Goal: Task Accomplishment & Management: Use online tool/utility

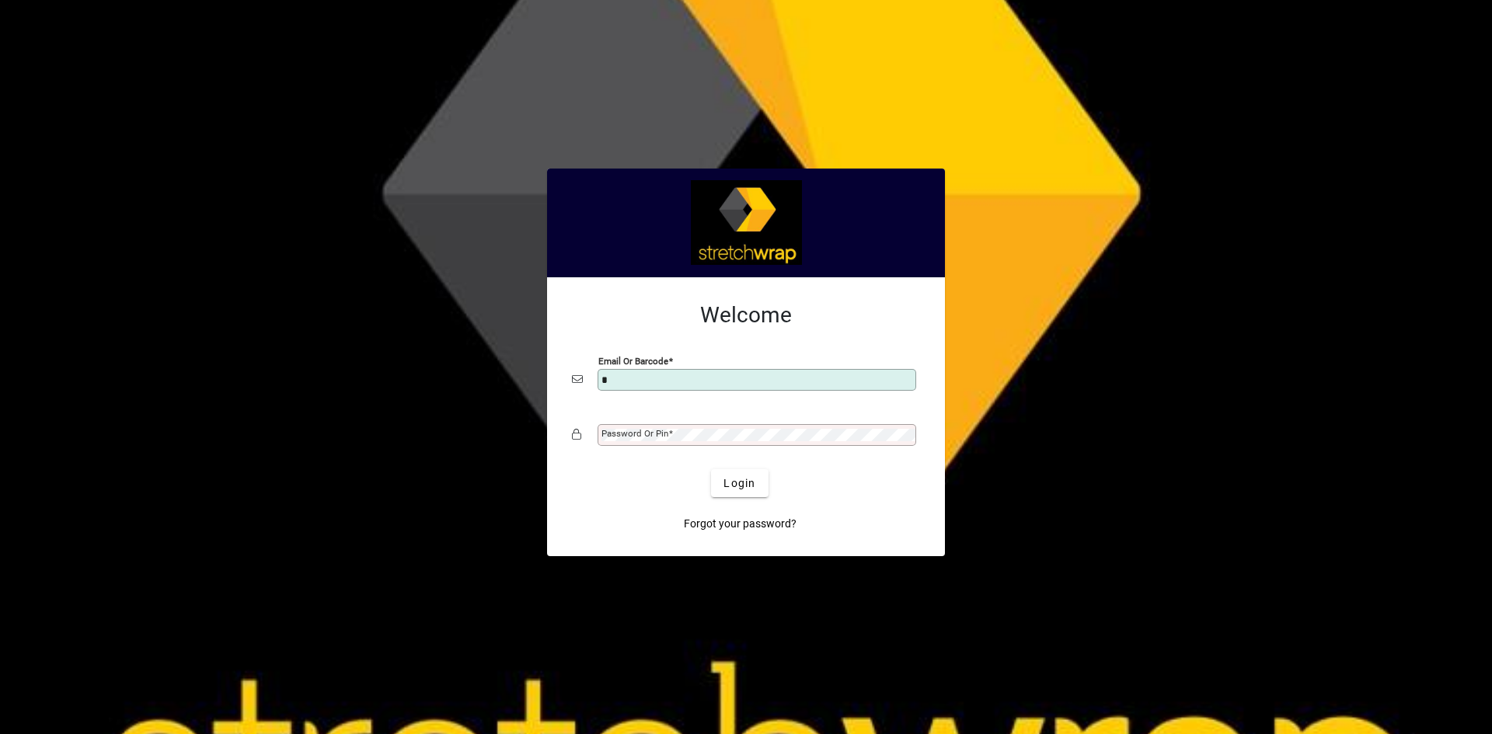
type input "**********"
click at [717, 424] on div "Password or Pin" at bounding box center [746, 435] width 348 height 30
click at [720, 491] on span "submit" at bounding box center [739, 483] width 57 height 37
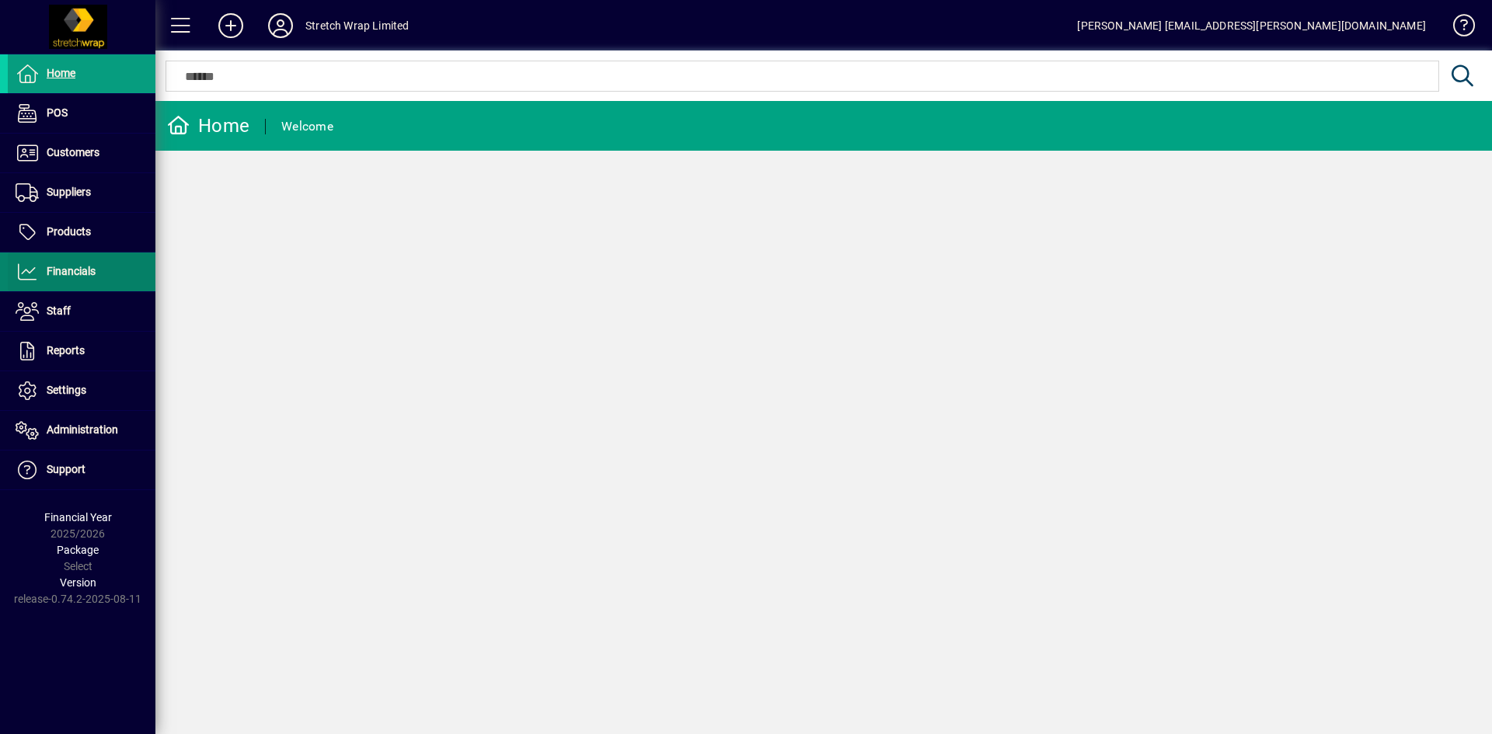
click at [89, 275] on span "Financials" at bounding box center [71, 271] width 49 height 12
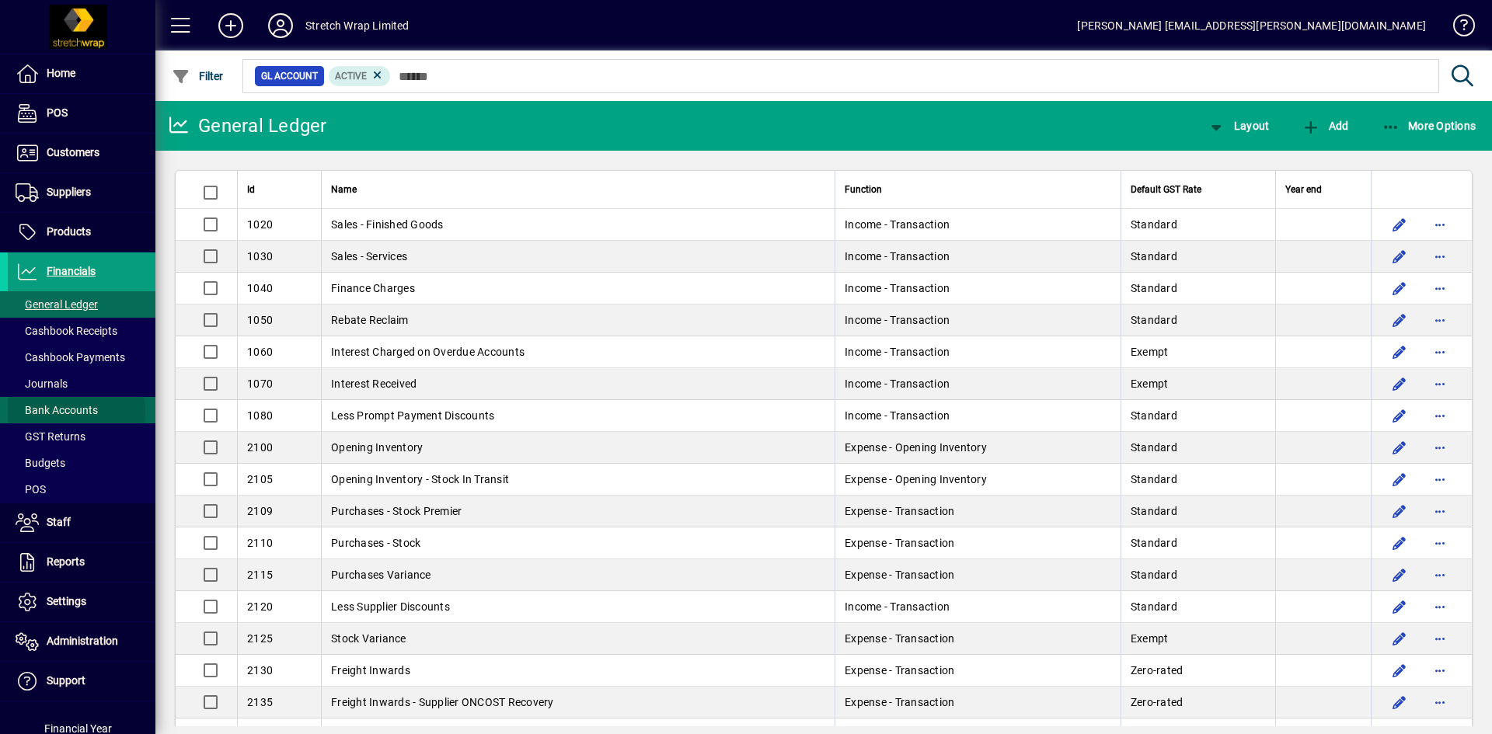
click at [71, 412] on span "Bank Accounts" at bounding box center [57, 410] width 82 height 12
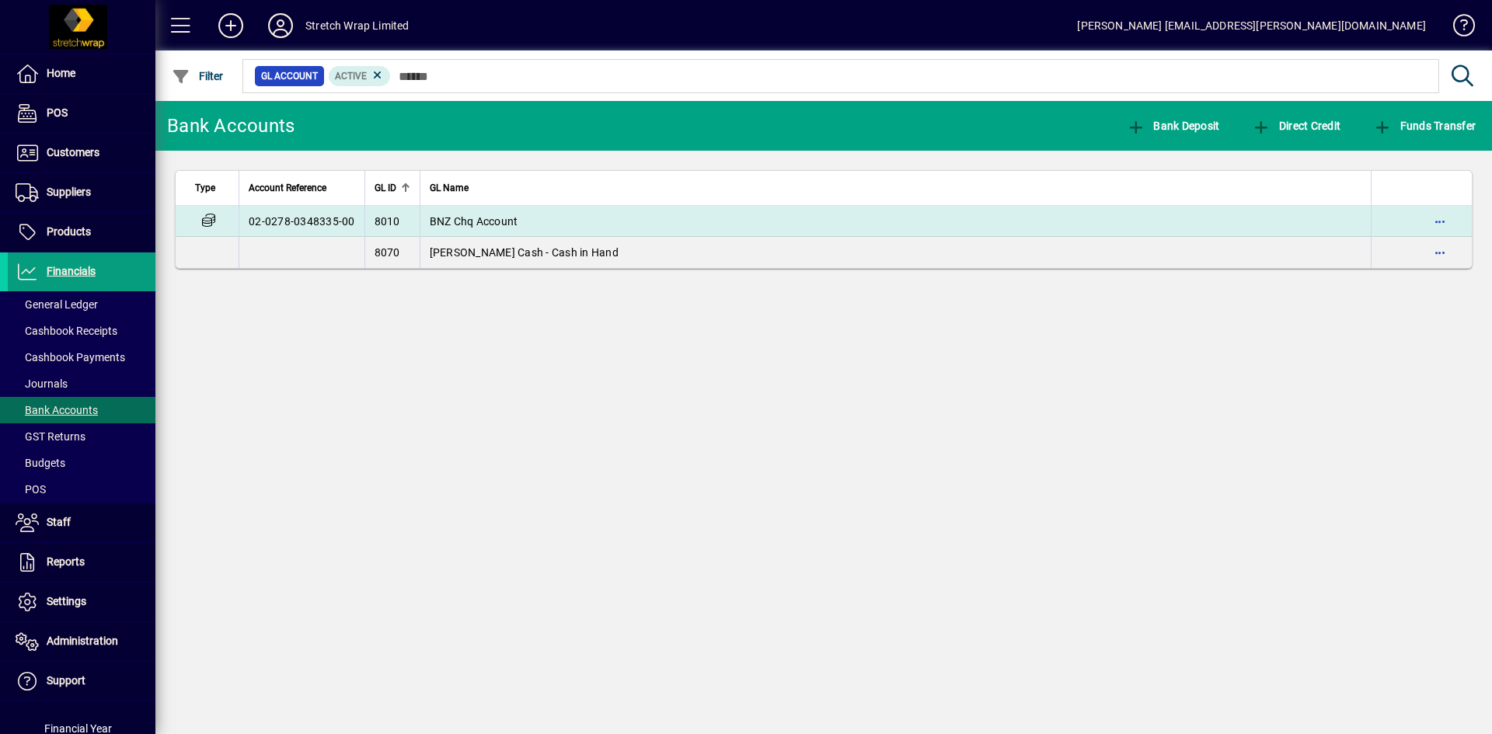
click at [476, 212] on td "BNZ Chq Account" at bounding box center [896, 221] width 952 height 31
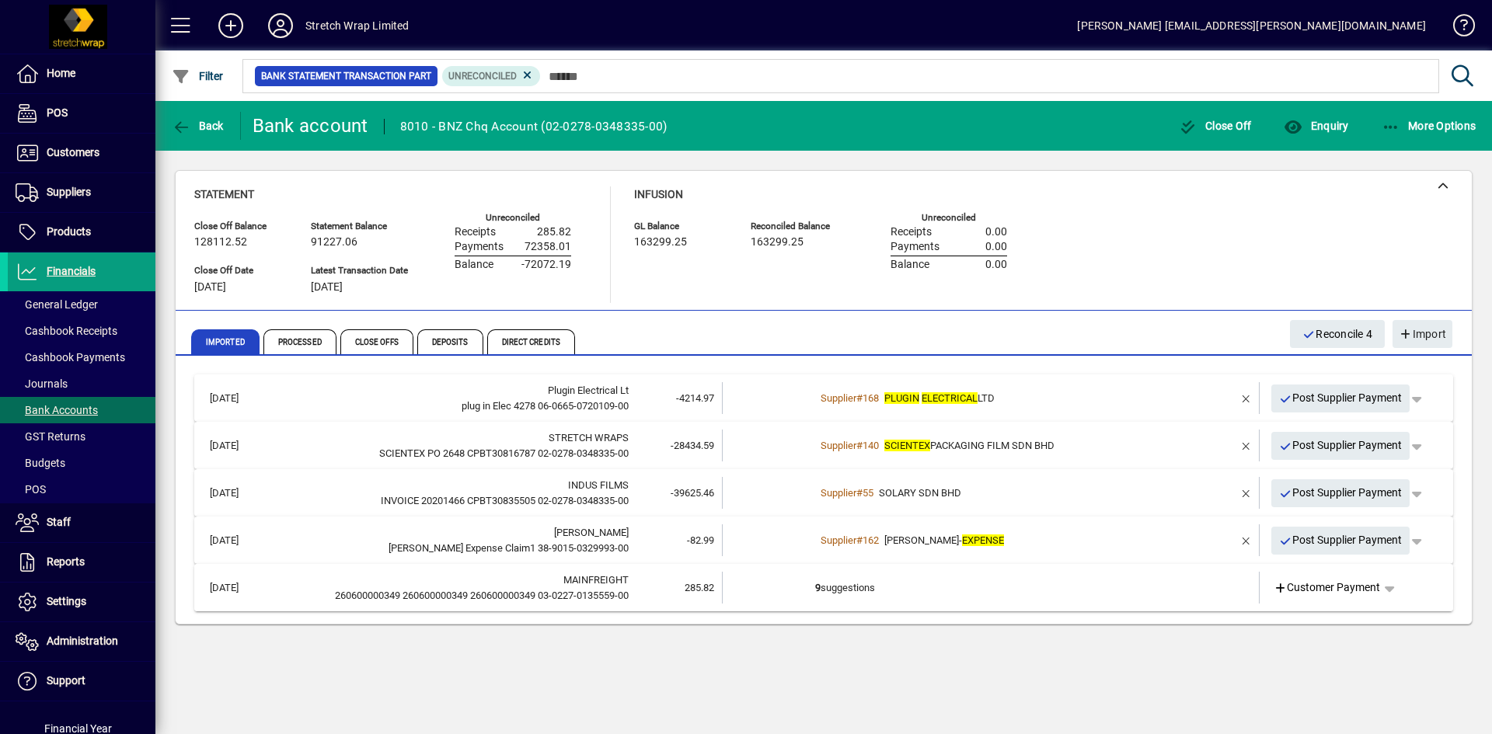
click at [1063, 579] on td "9 suggestions" at bounding box center [992, 588] width 354 height 32
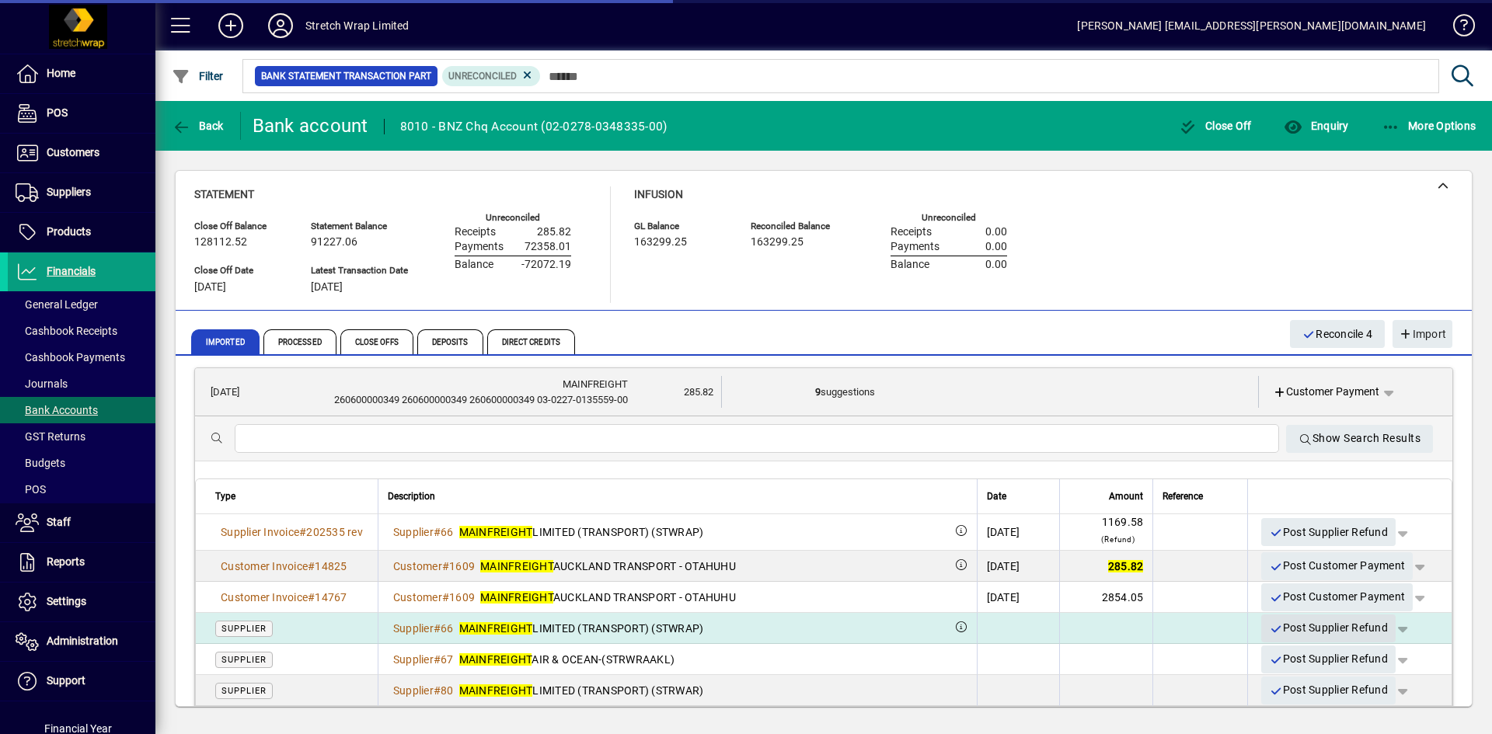
scroll to position [233, 0]
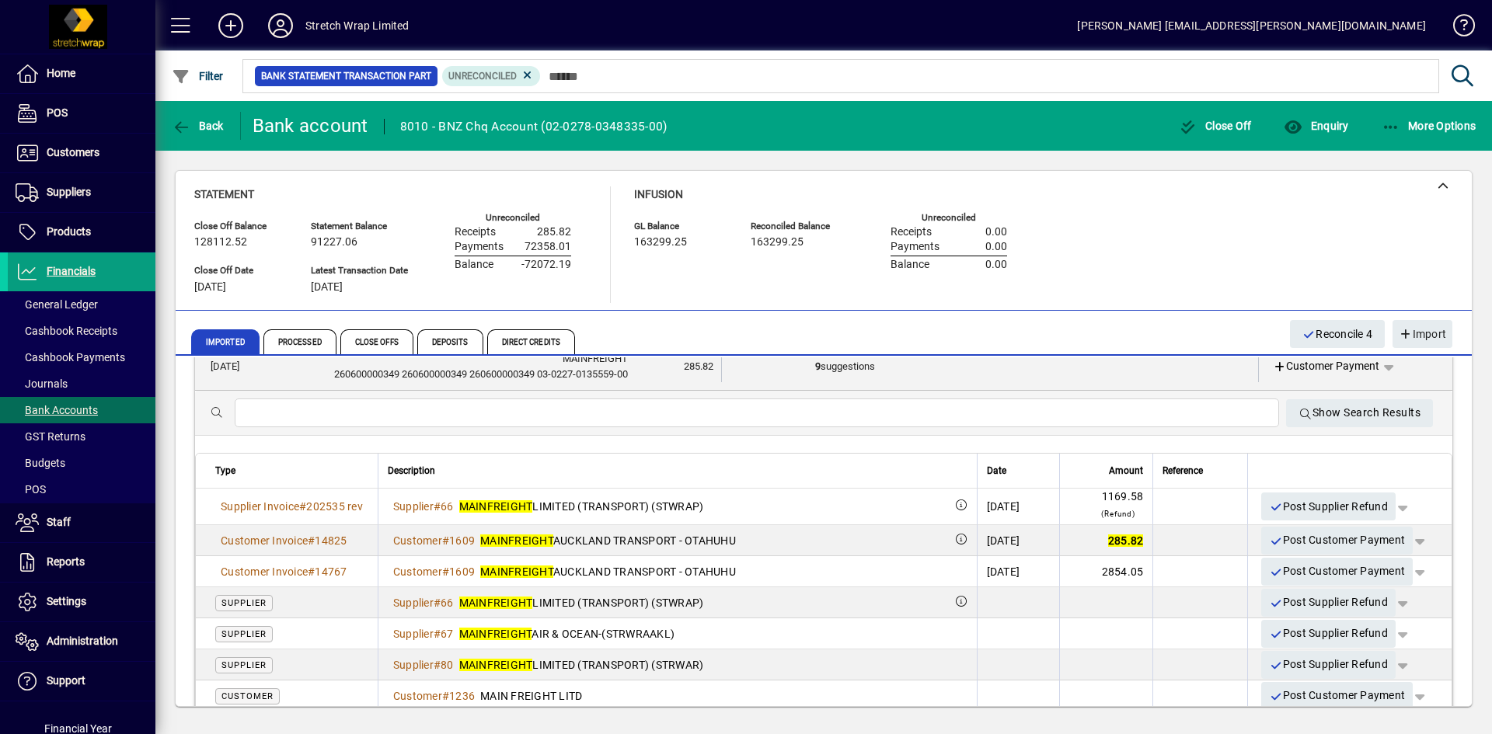
click at [1077, 377] on td "9 suggestions" at bounding box center [991, 367] width 353 height 32
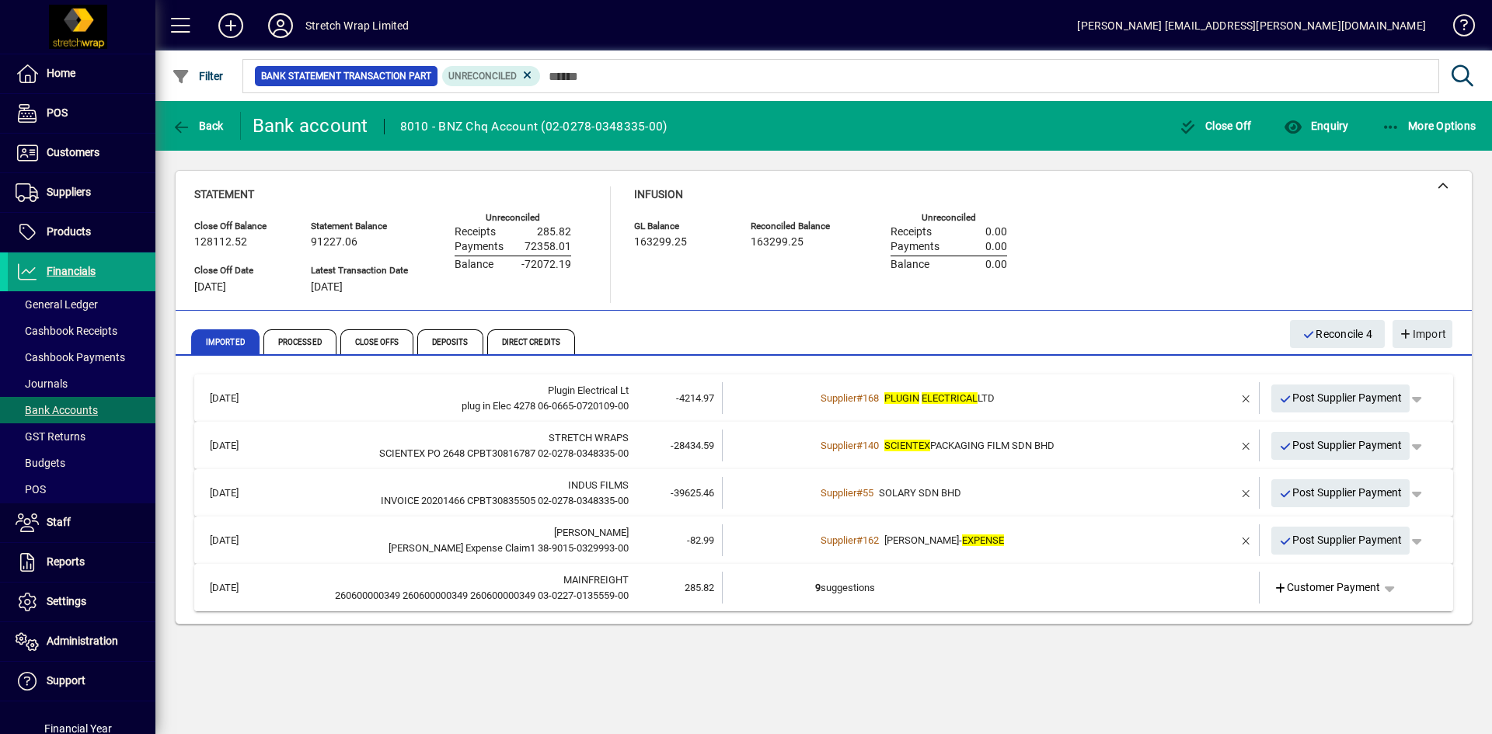
scroll to position [0, 0]
click at [917, 588] on td "9 suggestions" at bounding box center [992, 588] width 354 height 32
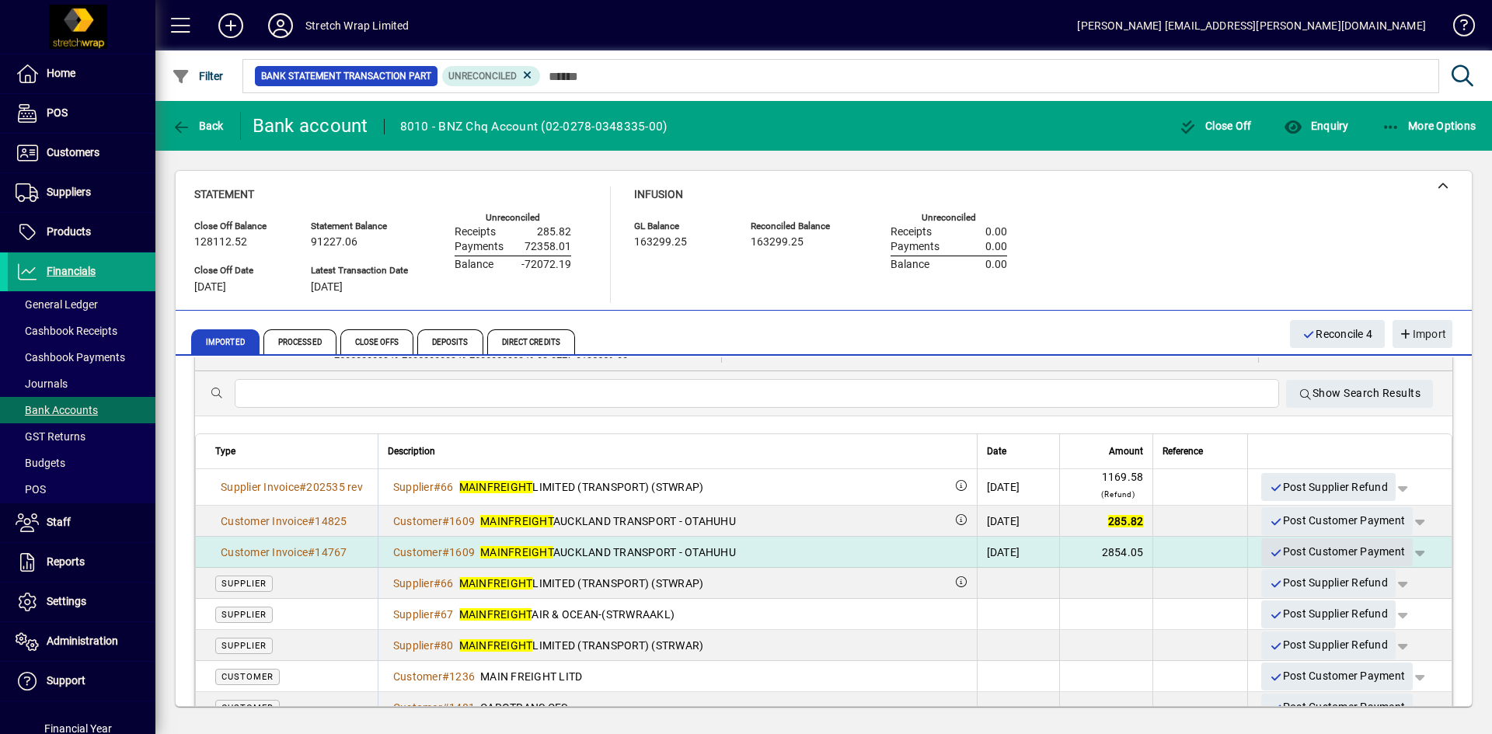
scroll to position [259, 0]
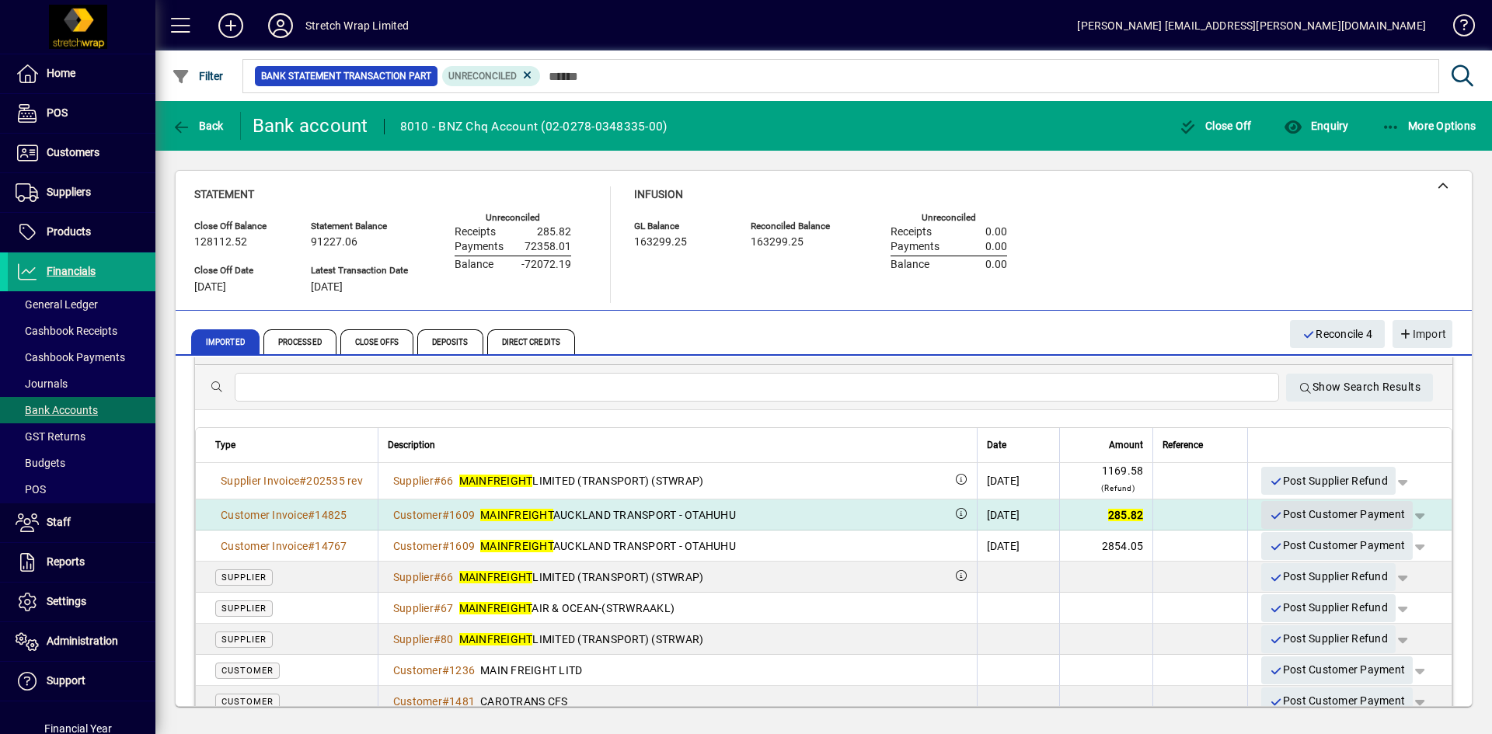
click at [1333, 515] on span "Post Customer Payment" at bounding box center [1337, 515] width 136 height 26
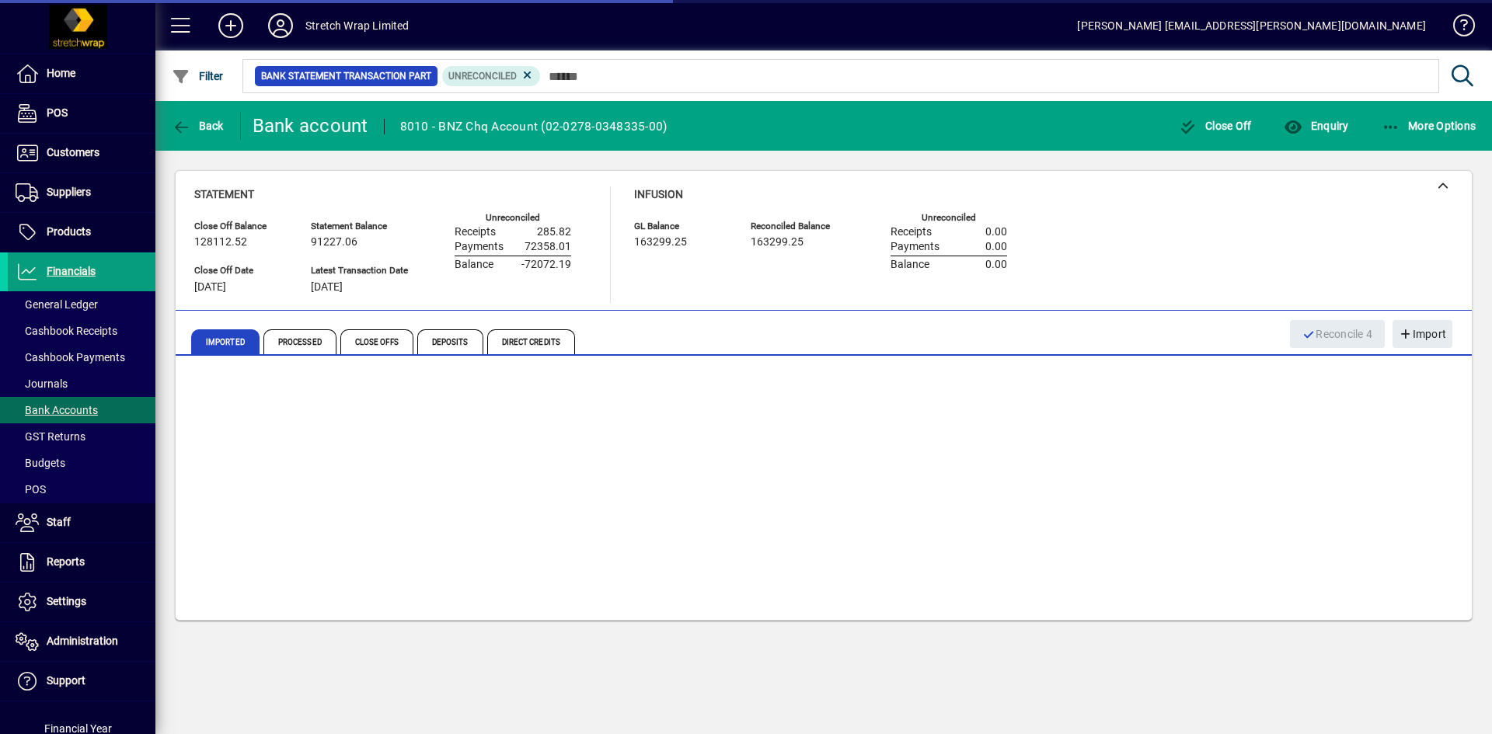
scroll to position [0, 0]
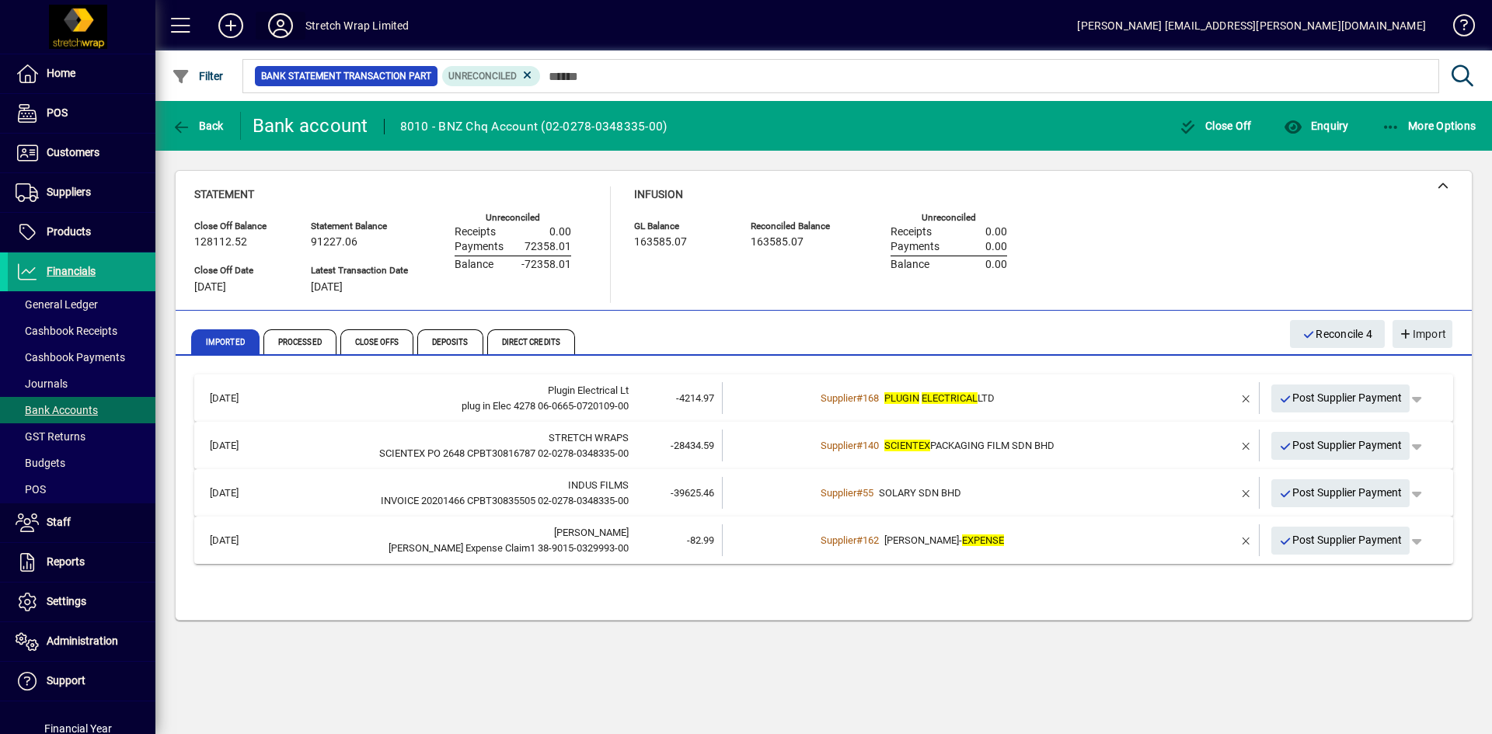
click at [275, 27] on icon at bounding box center [280, 25] width 31 height 25
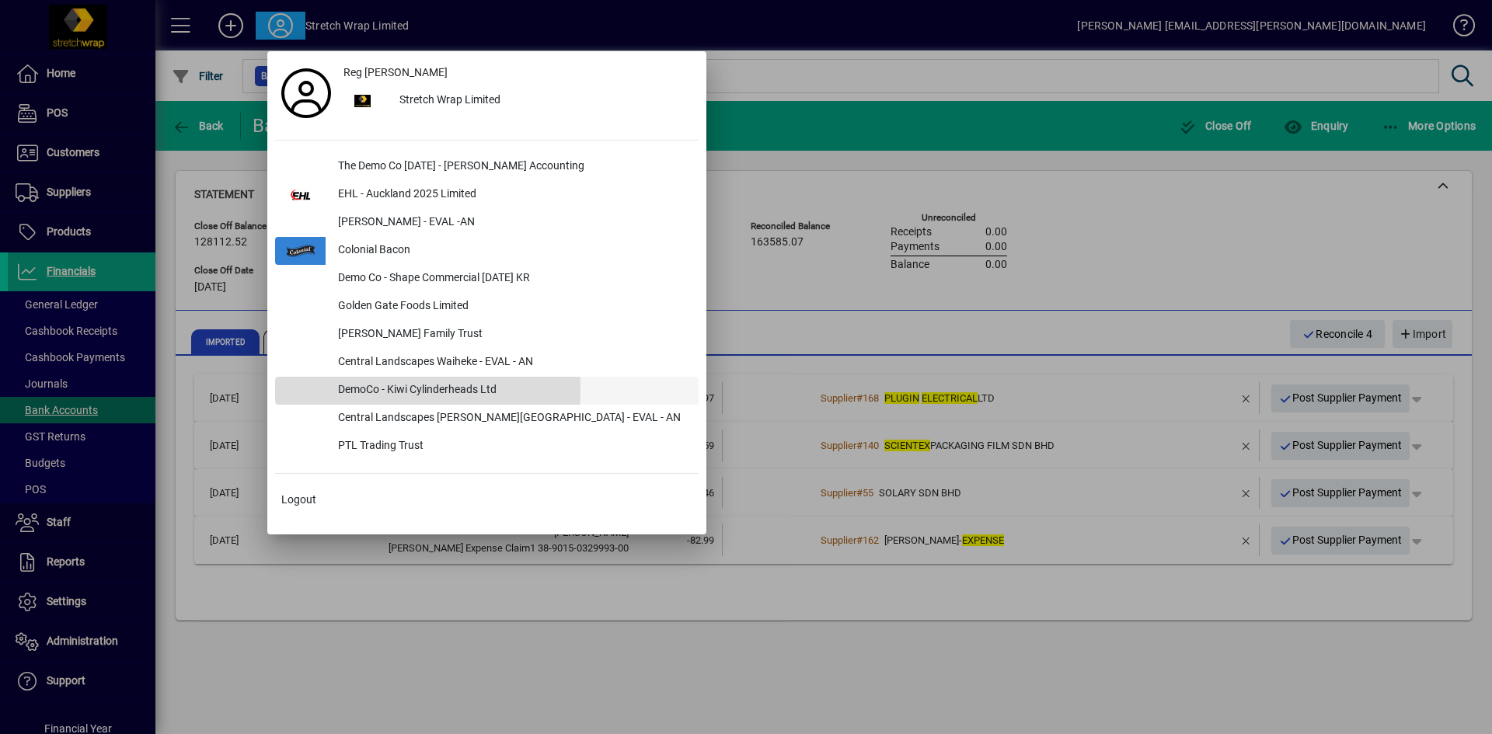
click at [360, 390] on div "DemoCo - Kiwi Cylinderheads Ltd" at bounding box center [512, 391] width 373 height 28
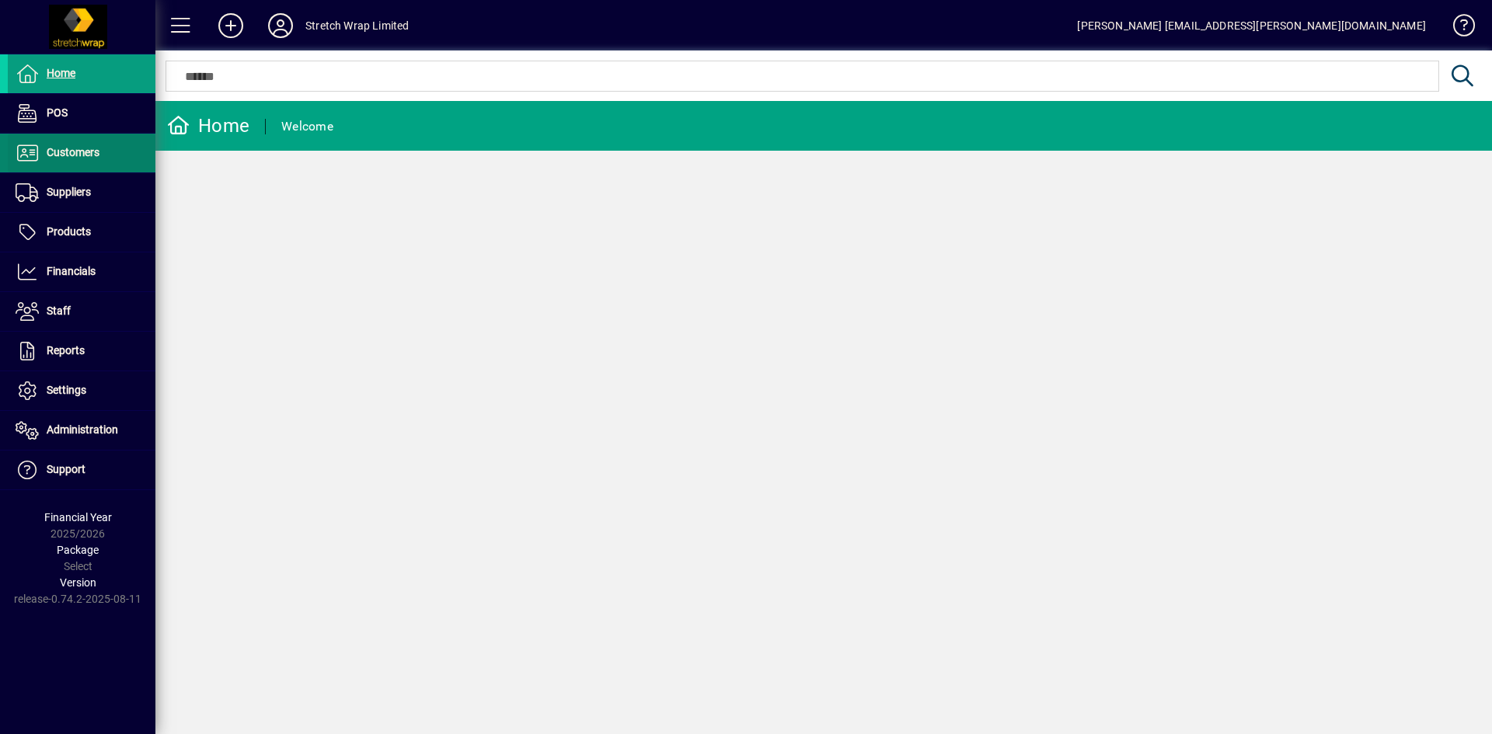
click at [77, 145] on span "Customers" at bounding box center [54, 153] width 92 height 19
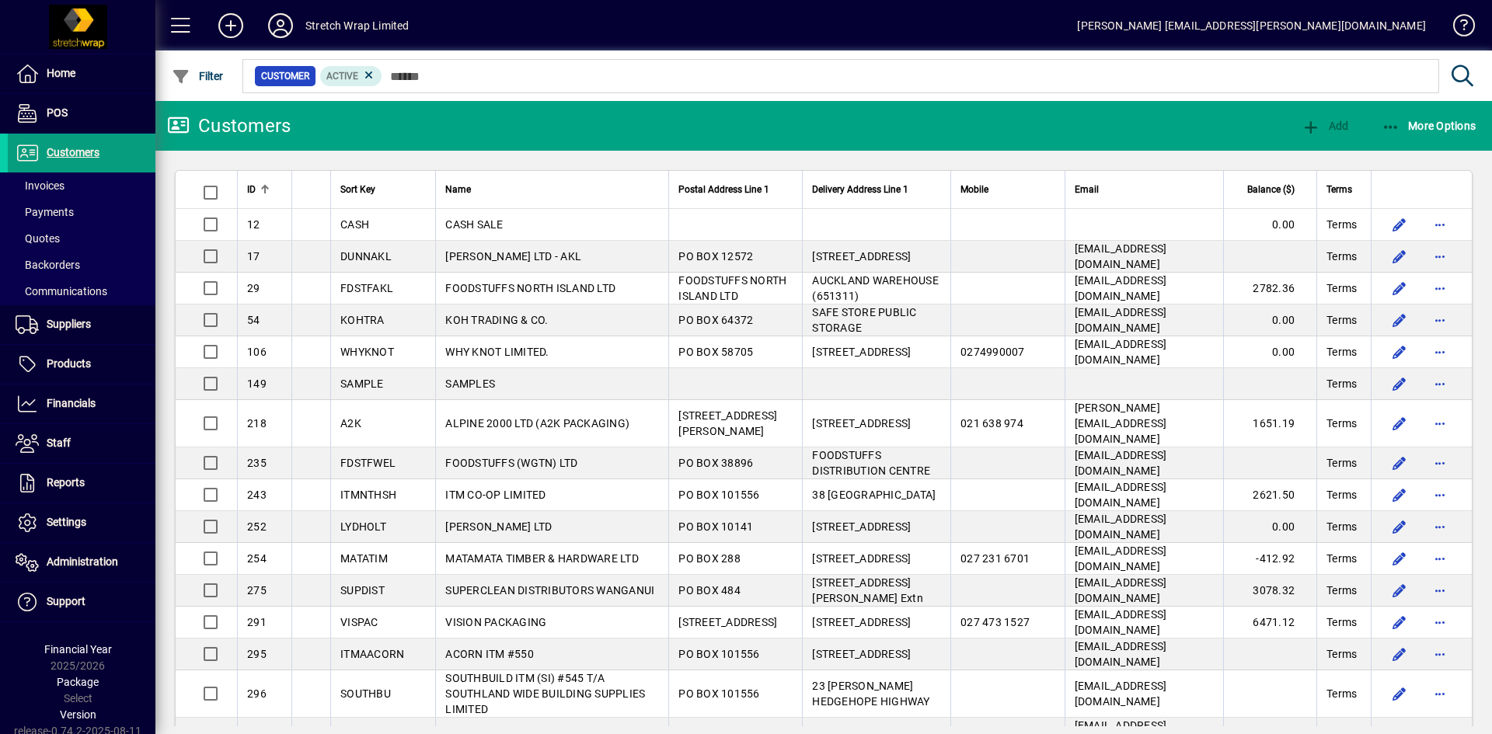
click at [413, 66] on div at bounding box center [908, 59] width 1337 height 17
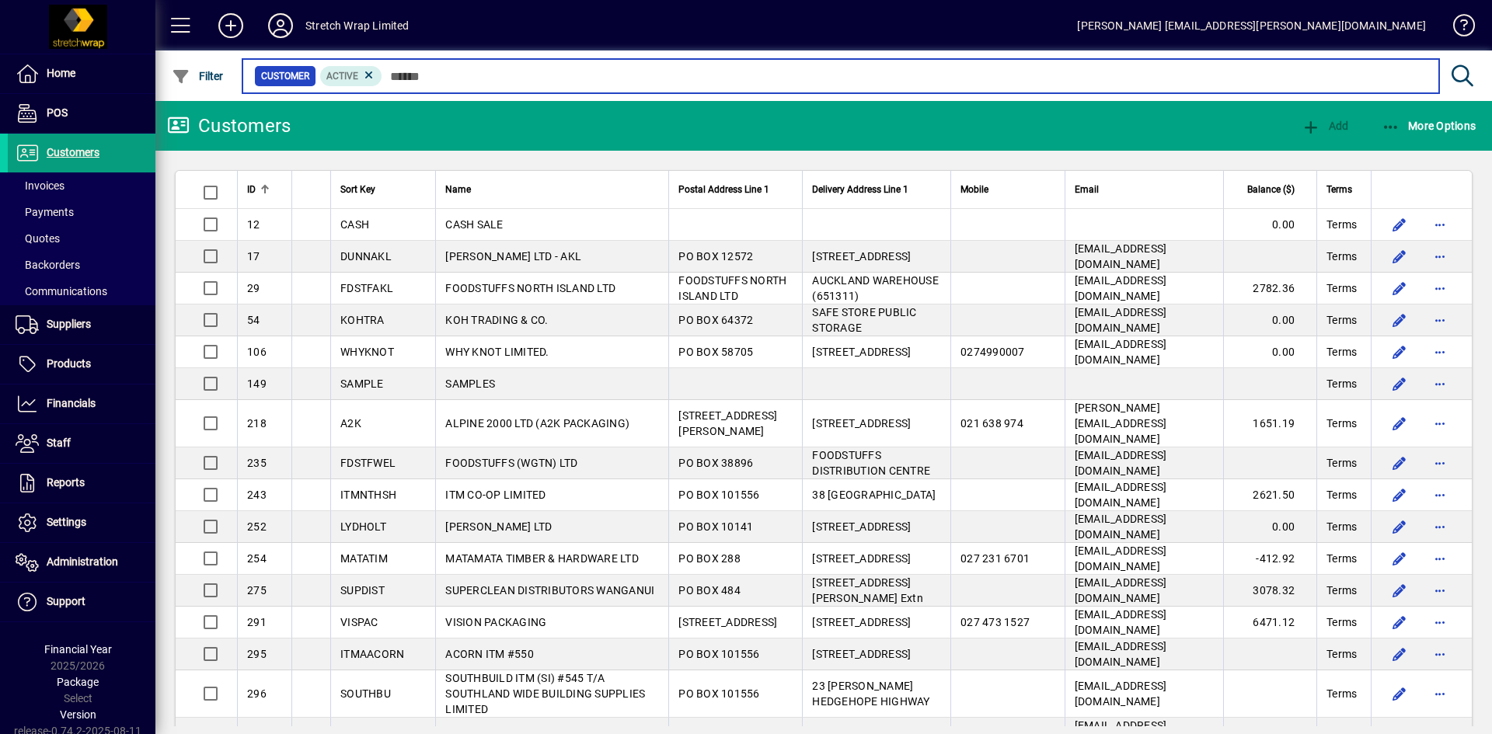
click at [457, 75] on input "text" at bounding box center [904, 76] width 1045 height 22
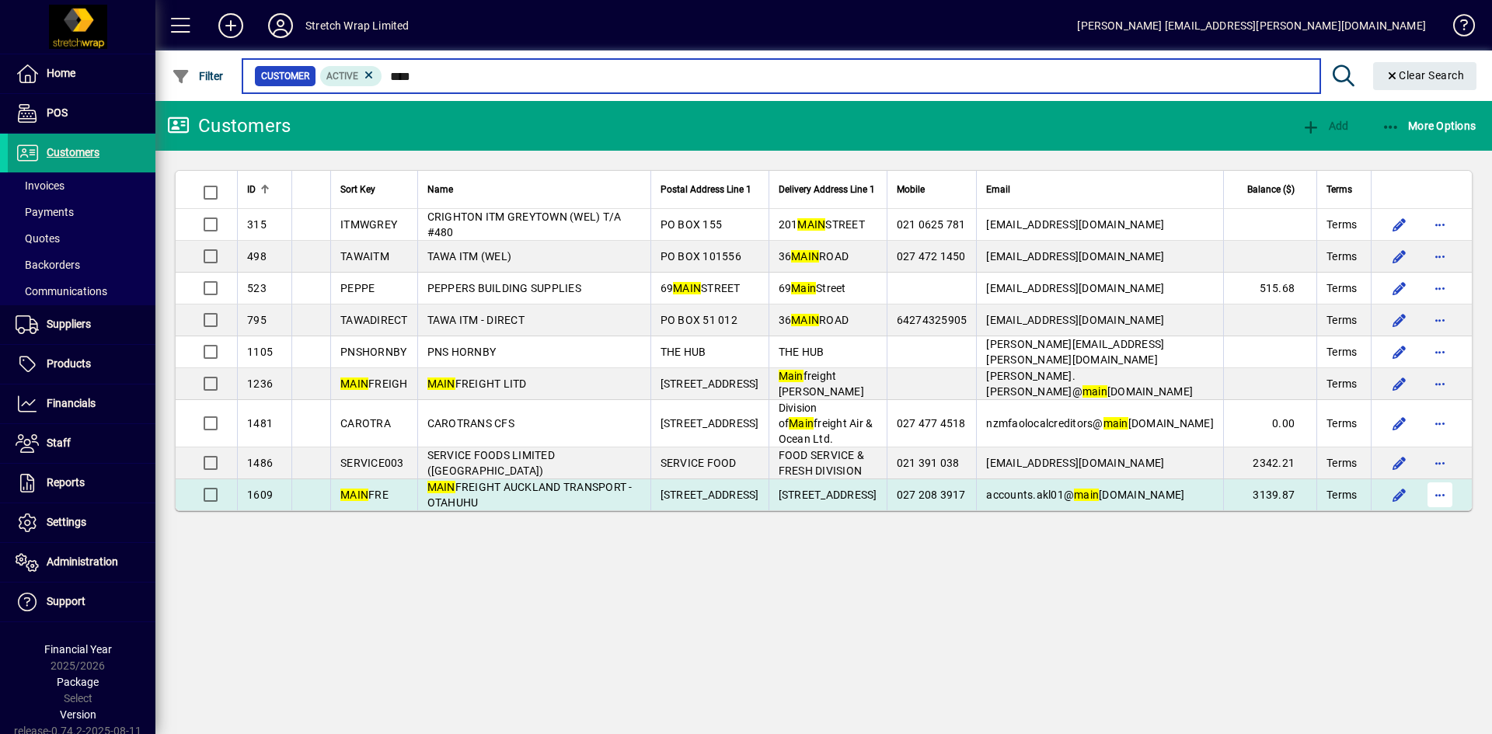
type input "****"
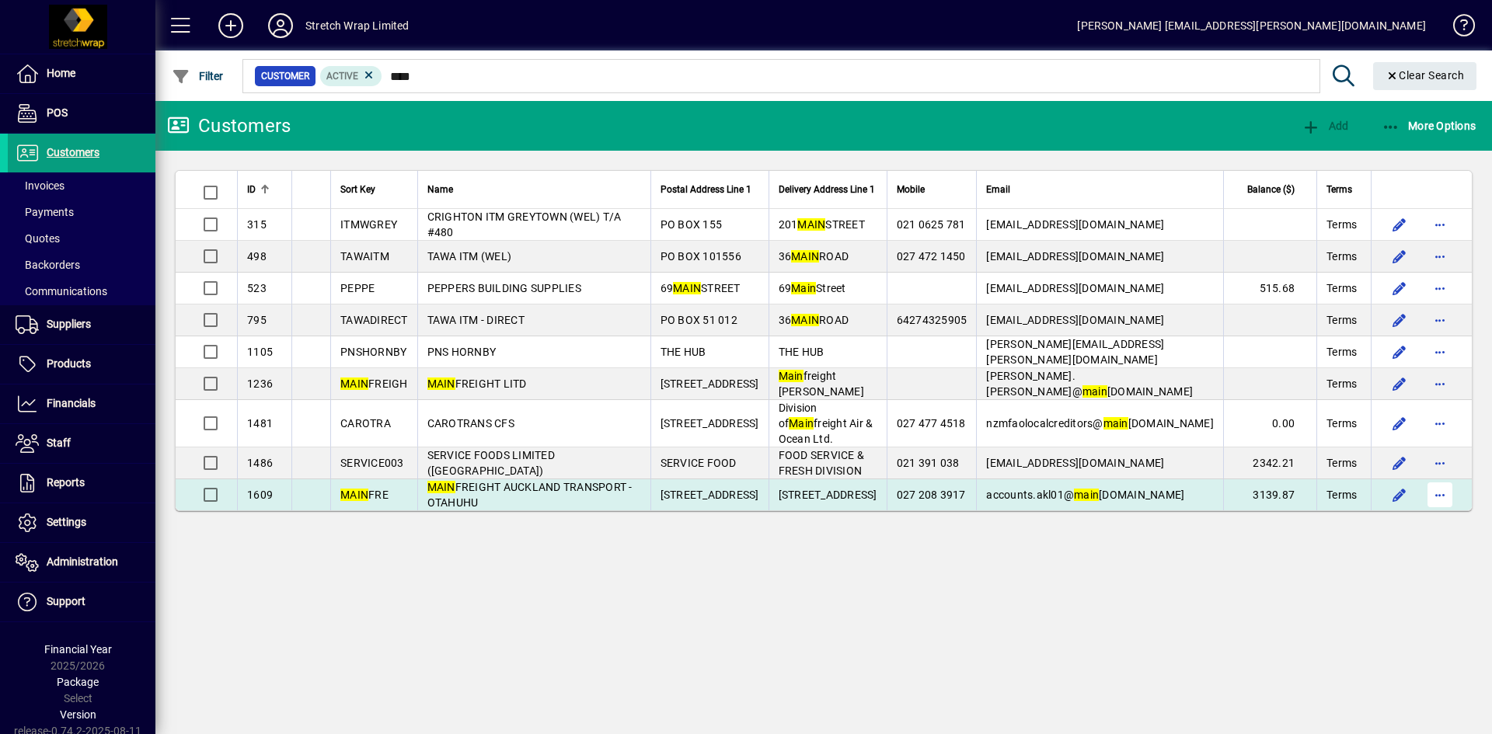
click at [1445, 477] on span "button" at bounding box center [1440, 494] width 37 height 37
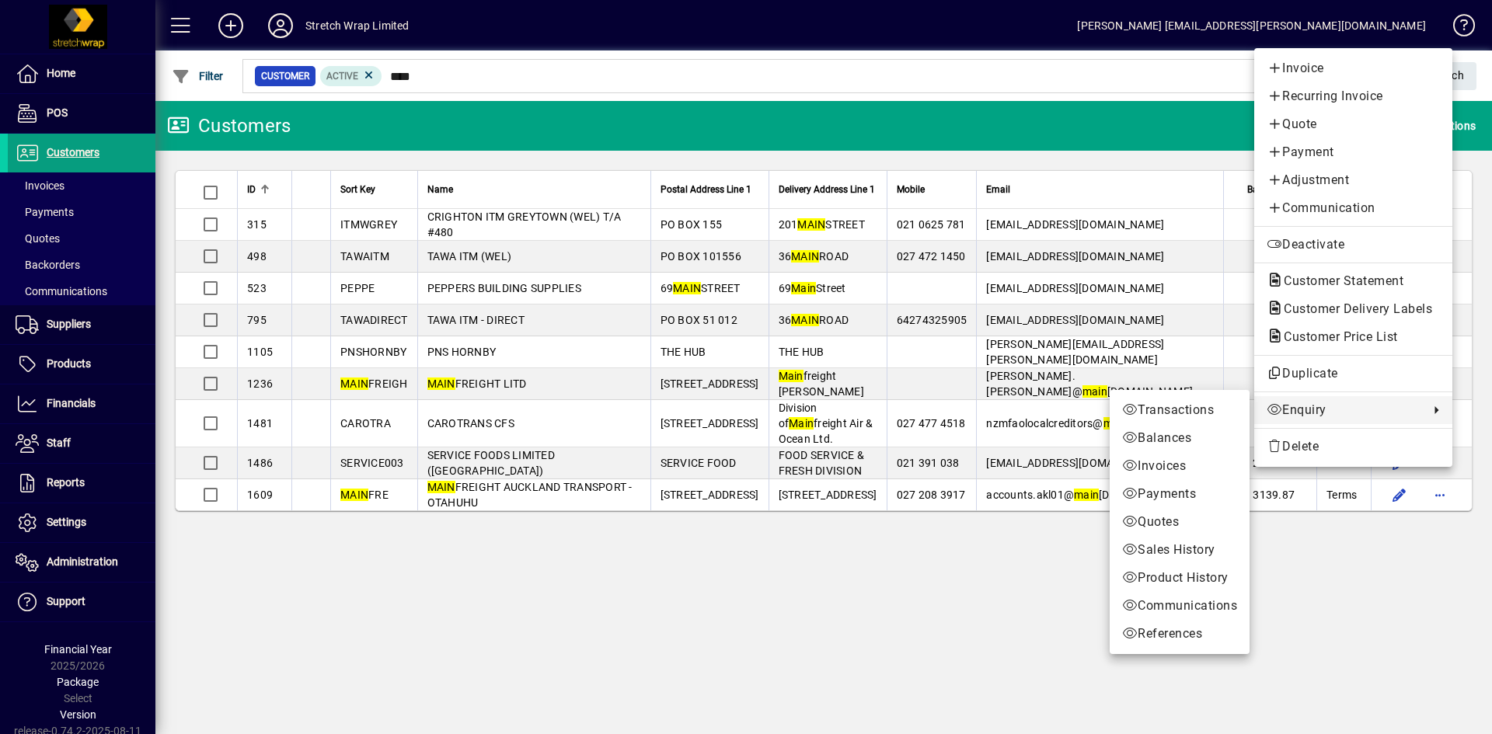
click at [1335, 408] on span "Enquiry" at bounding box center [1344, 410] width 155 height 19
